Goal: Information Seeking & Learning: Learn about a topic

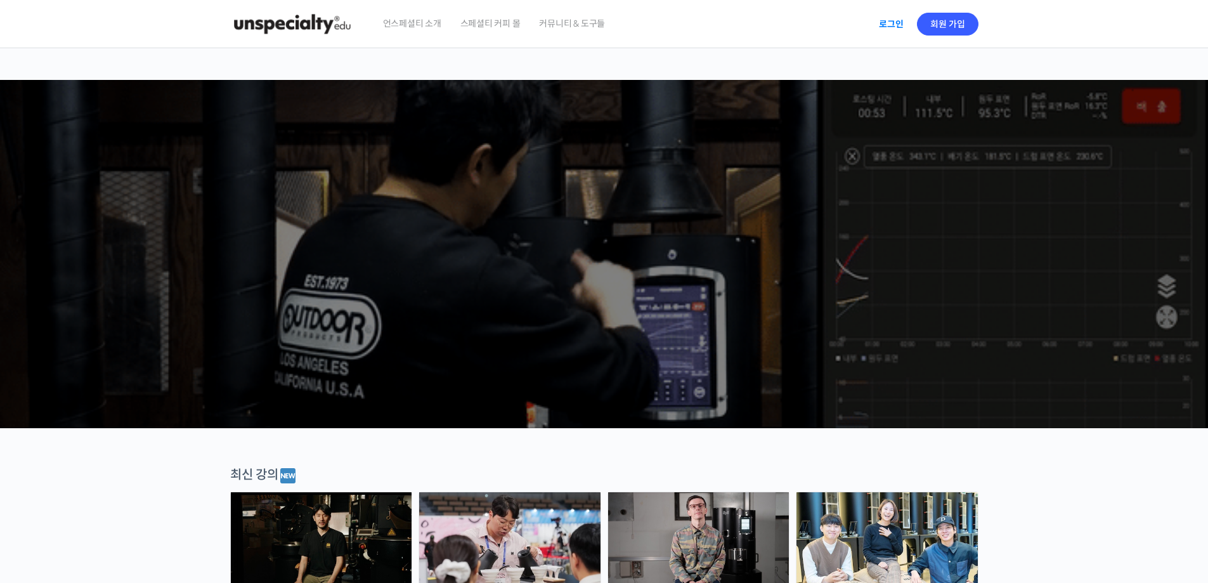
click at [889, 20] on link "로그인" at bounding box center [891, 24] width 40 height 29
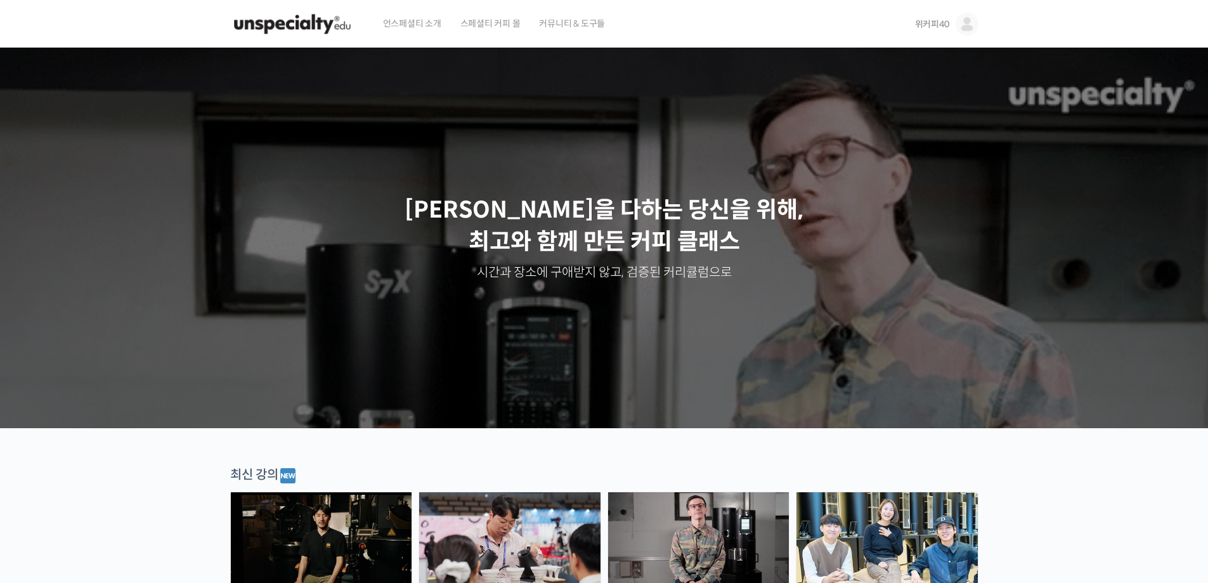
click at [943, 25] on span "위커피40" at bounding box center [932, 23] width 34 height 11
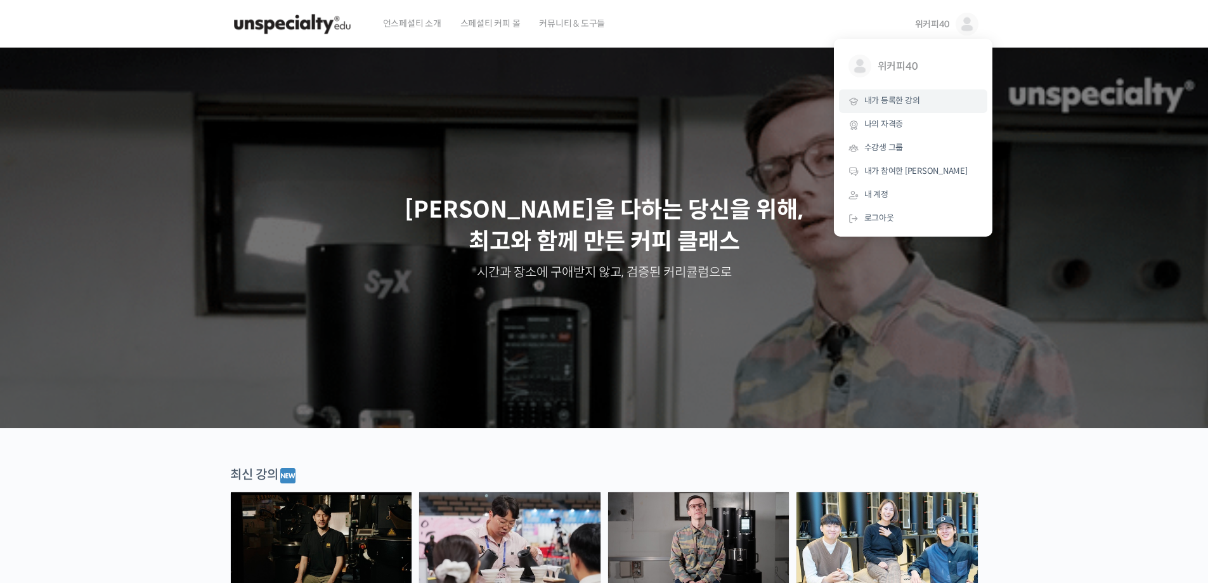
click at [893, 100] on span "내가 등록한 강의" at bounding box center [892, 100] width 56 height 11
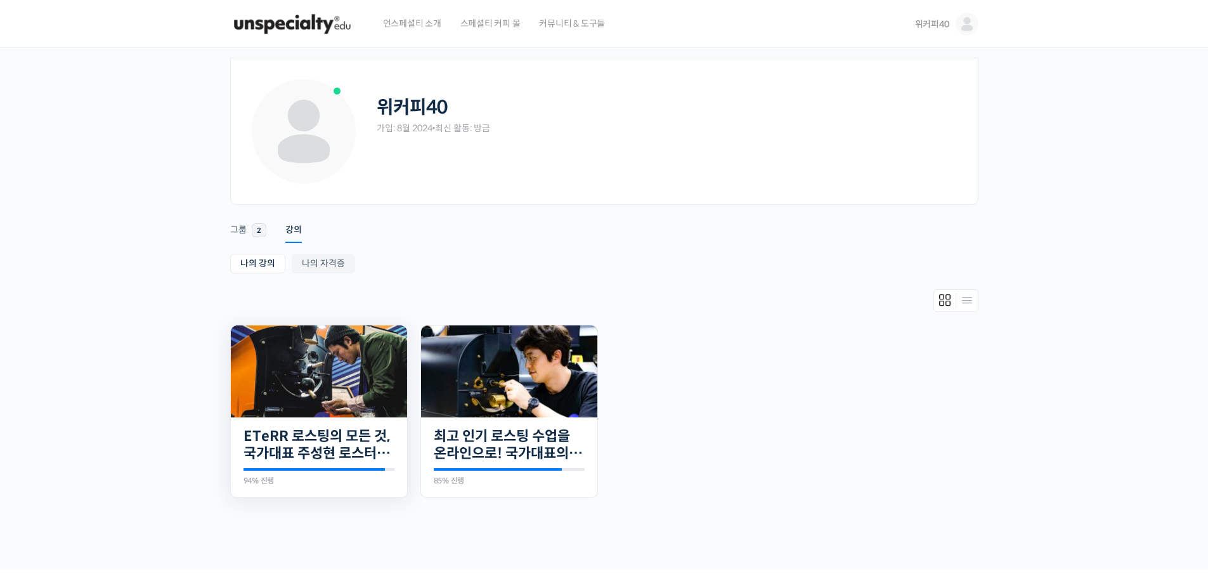
click at [309, 386] on img at bounding box center [319, 371] width 176 height 92
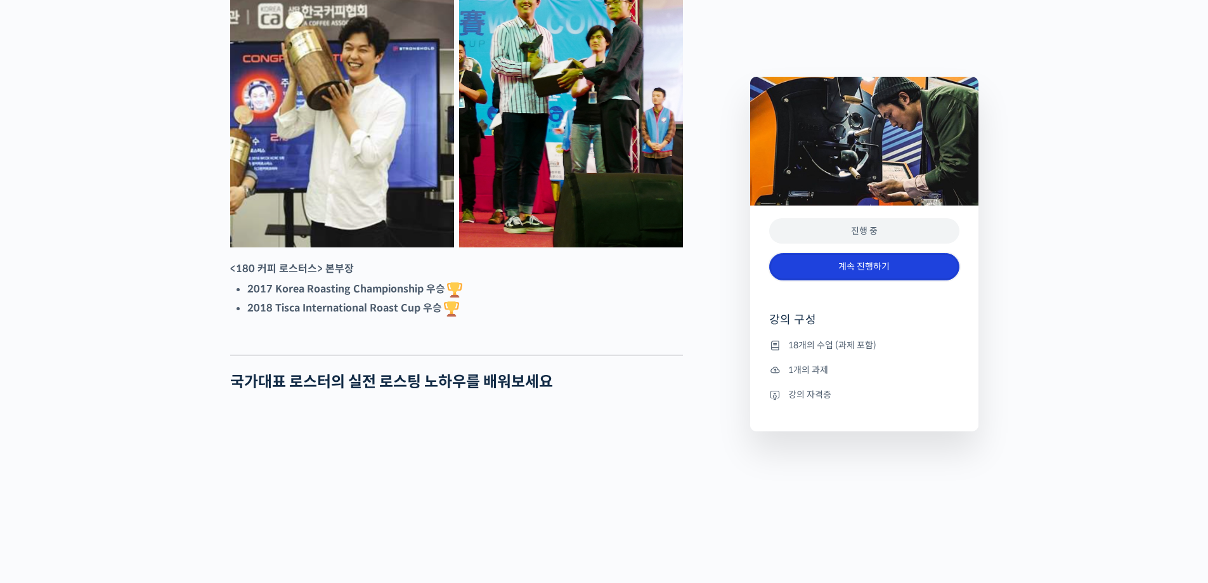
click at [881, 266] on link "계속 진행하기" at bounding box center [864, 266] width 190 height 27
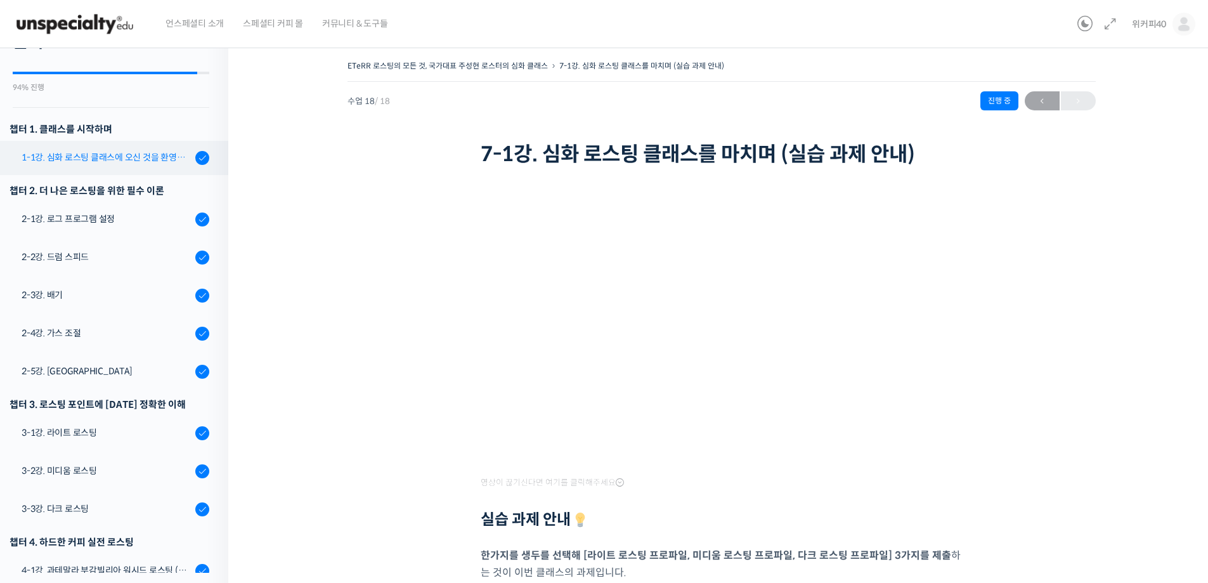
scroll to position [190, 0]
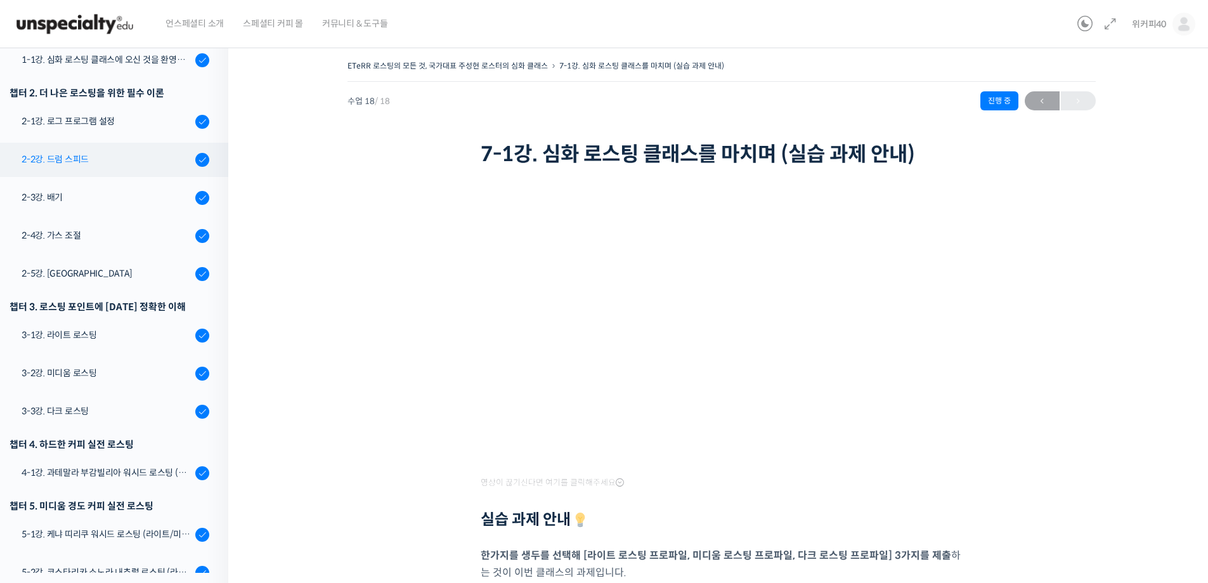
click at [92, 162] on div "2-2강. 드럼 스피드" at bounding box center [107, 159] width 170 height 14
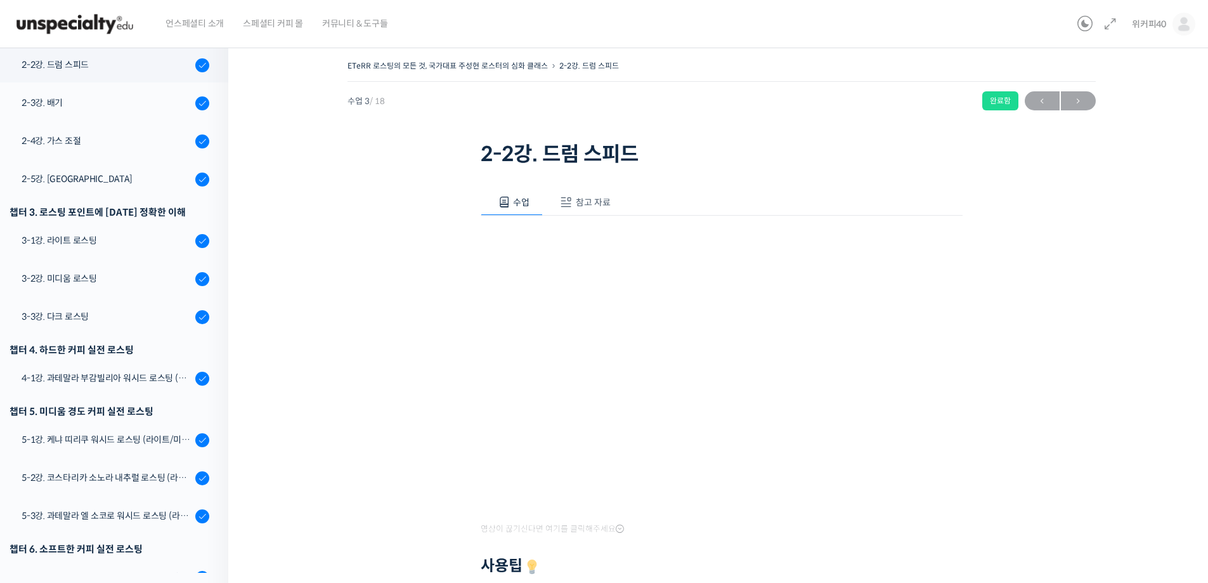
drag, startPoint x: 938, startPoint y: 323, endPoint x: 1039, endPoint y: 363, distance: 109.0
click at [1037, 365] on div "ETeRR 로스팅의 모든 것, 국가대표 주성현 로스터의 심화 클래스 2-2강. 드럼 스피드 완료함 수업 3 / 18 완료함 ← 이전 다음 → …" at bounding box center [721, 424] width 859 height 735
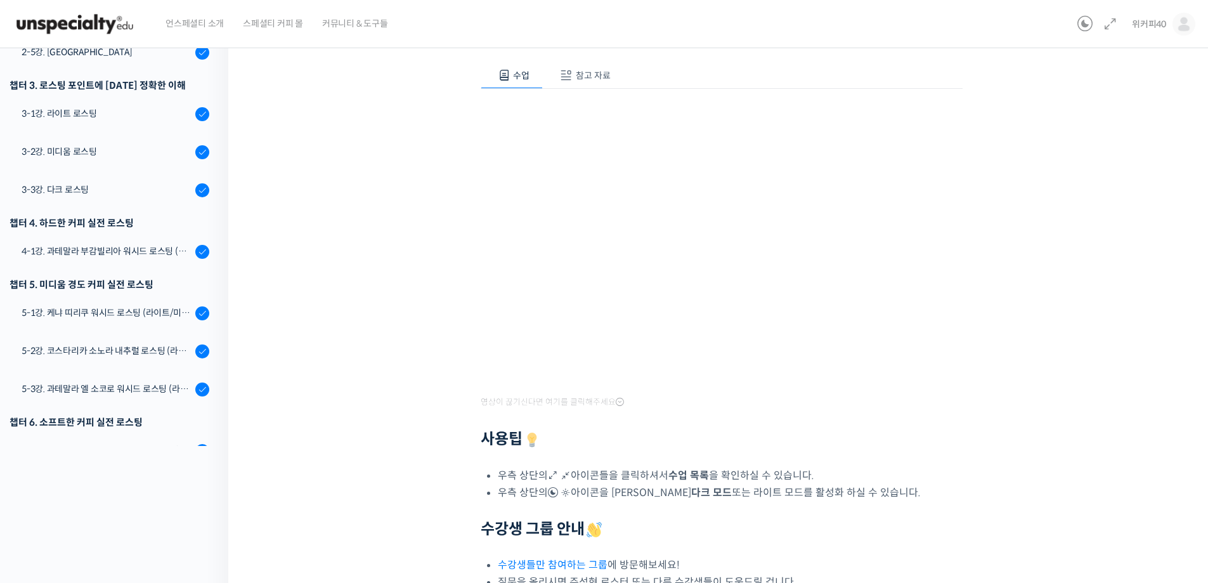
click at [616, 400] on icon at bounding box center [620, 402] width 8 height 10
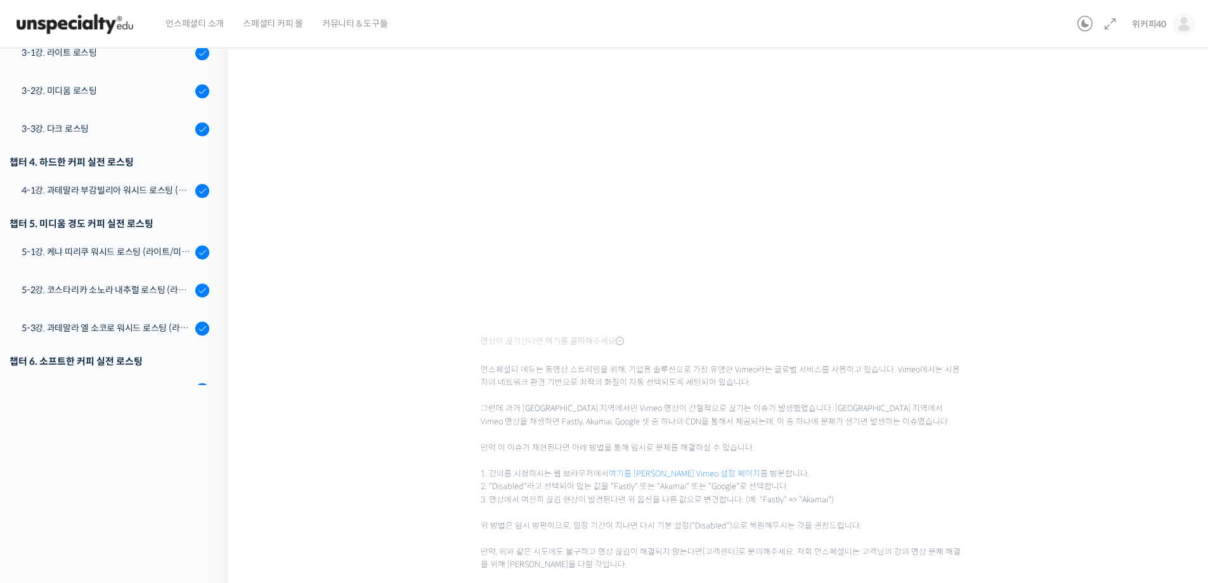
scroll to position [190, 0]
click at [689, 468] on link "여기를 클릭하셔서 Vimeo 설정 페이지" at bounding box center [685, 471] width 152 height 10
click at [699, 473] on link "여기를 클릭하셔서 Vimeo 설정 페이지" at bounding box center [685, 471] width 152 height 10
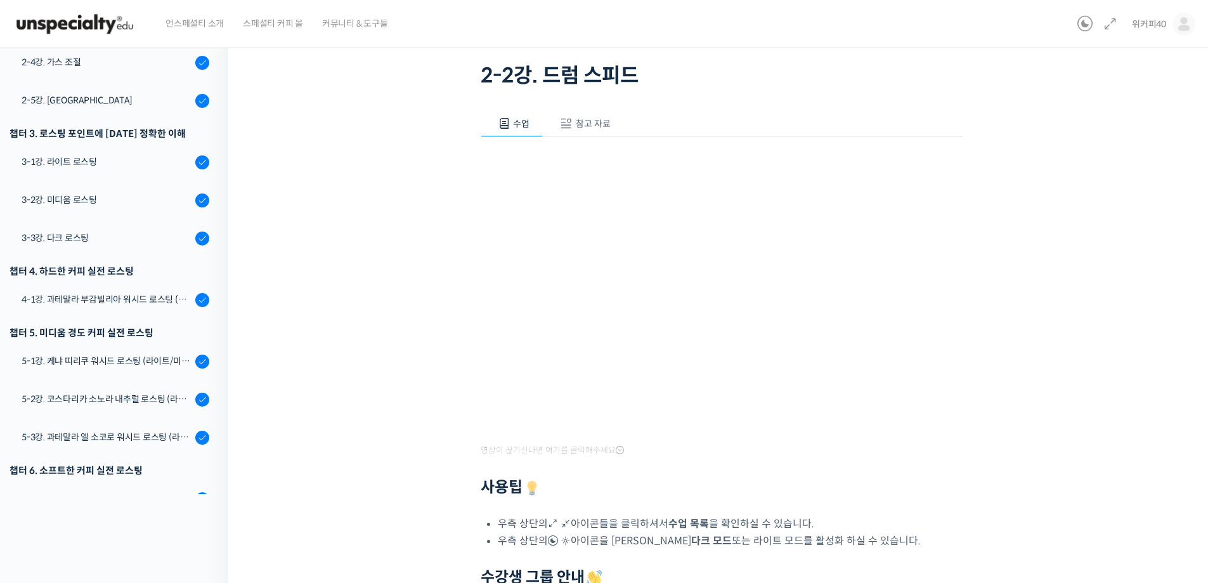
scroll to position [237, 0]
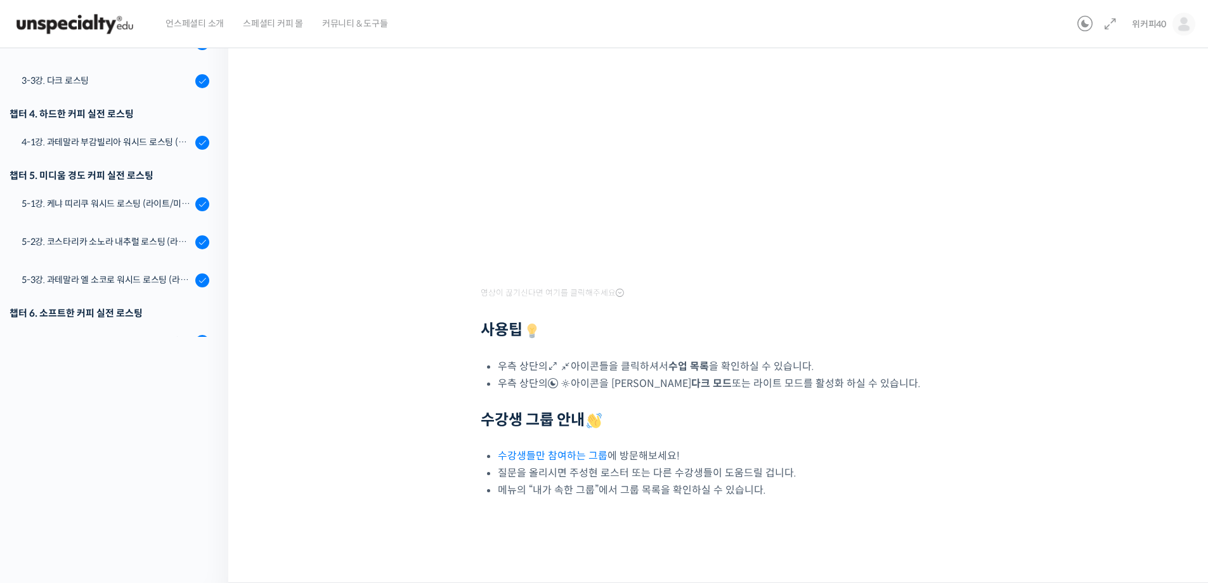
click at [618, 291] on icon at bounding box center [620, 293] width 8 height 10
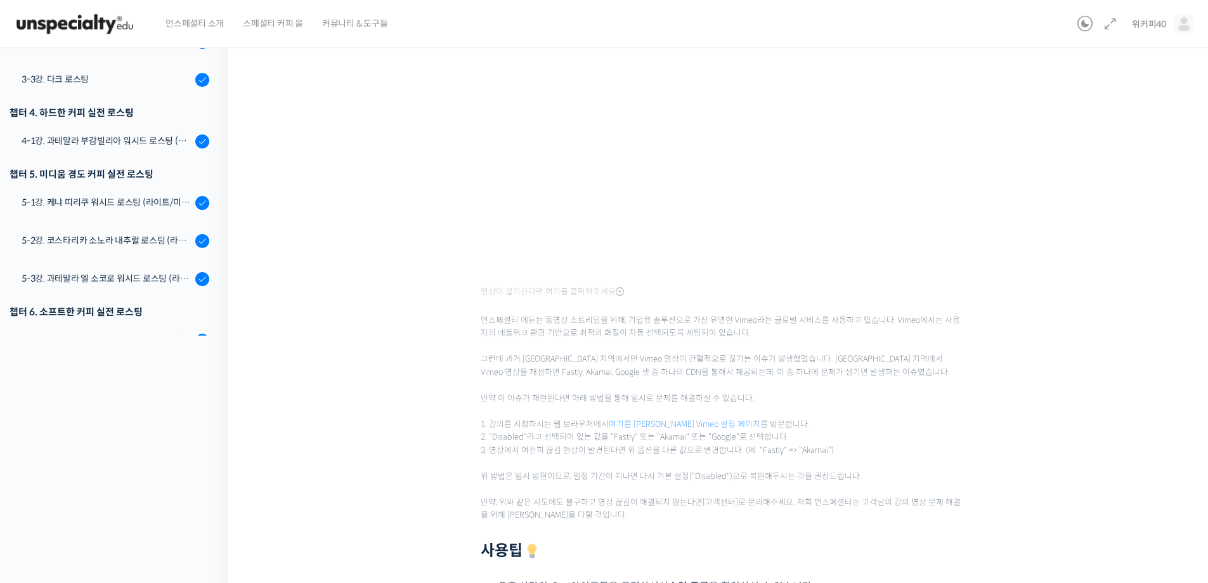
click at [692, 425] on link "여기를 클릭하셔서 Vimeo 설정 페이지" at bounding box center [685, 424] width 152 height 10
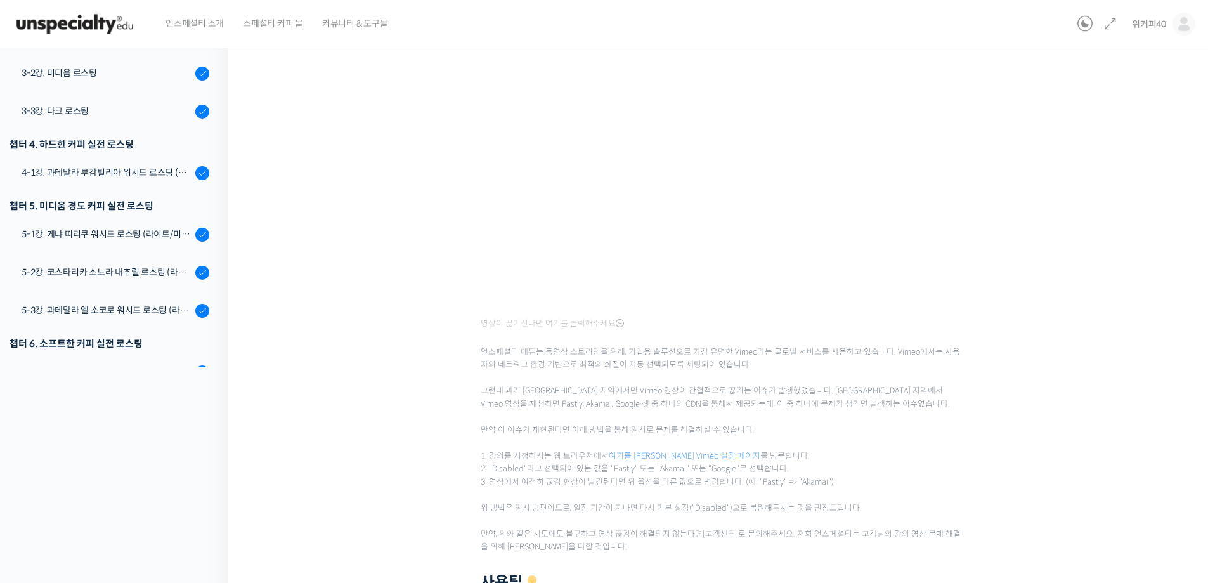
scroll to position [0, 0]
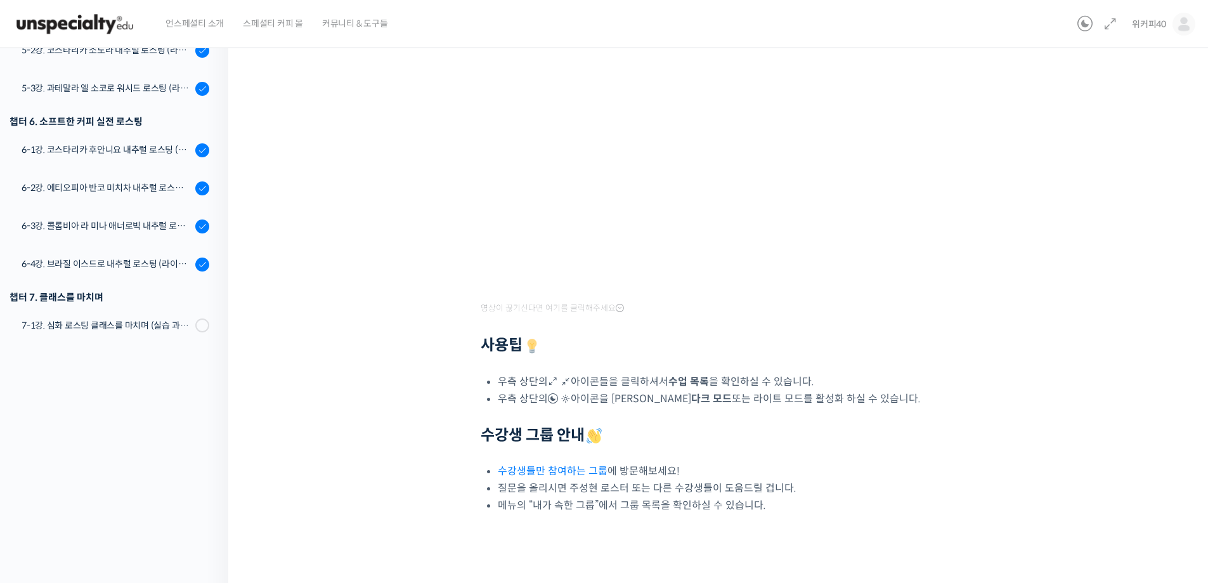
scroll to position [237, 0]
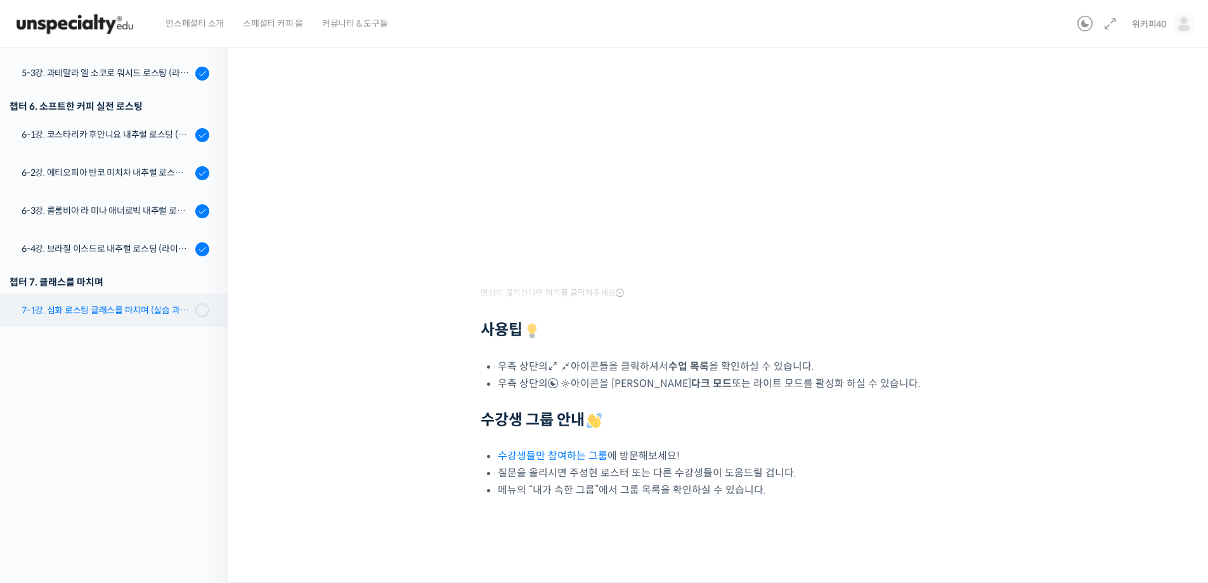
click at [140, 309] on div "7-1강. 심화 로스팅 클래스를 마치며 (실습 과제 안내)" at bounding box center [107, 310] width 170 height 14
